Goal: Find specific page/section: Find specific page/section

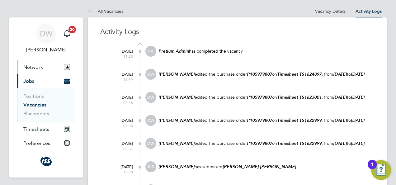
click at [30, 66] on span "Network" at bounding box center [33, 67] width 20 height 6
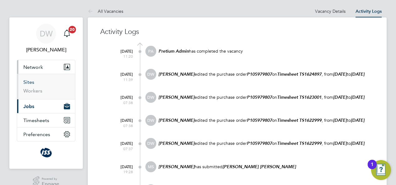
click at [30, 82] on link "Sites" at bounding box center [28, 82] width 11 height 6
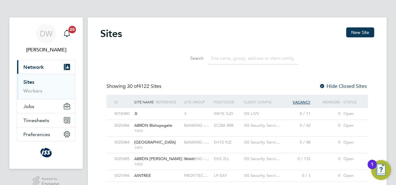
click at [220, 59] on input at bounding box center [253, 58] width 91 height 12
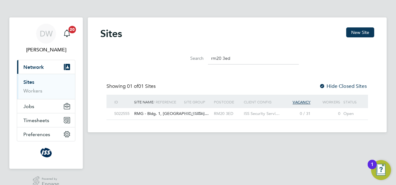
type input "rm20 3ed"
click at [213, 113] on div "RM20 3ED" at bounding box center [227, 114] width 30 height 12
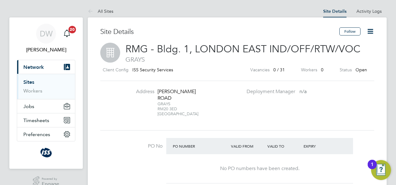
click at [358, 50] on span "RMG - Bldg. 1, LONDON EAST IND/OFF/RTW/VOC" at bounding box center [242, 49] width 235 height 12
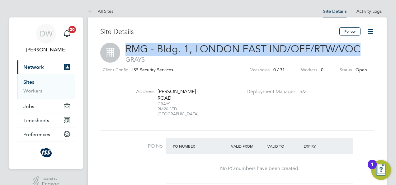
drag, startPoint x: 359, startPoint y: 48, endPoint x: 126, endPoint y: 42, distance: 233.0
click at [126, 43] on h2 "RMG - Bldg. 1, LONDON EAST IND/OFF/RTW/VOC GRAYS" at bounding box center [237, 53] width 274 height 21
drag, startPoint x: 126, startPoint y: 42, endPoint x: 136, endPoint y: 49, distance: 11.8
copy span "RMG - Bldg. 1, LONDON EAST IND/OFF/RTW/VOC"
